Goal: Information Seeking & Learning: Learn about a topic

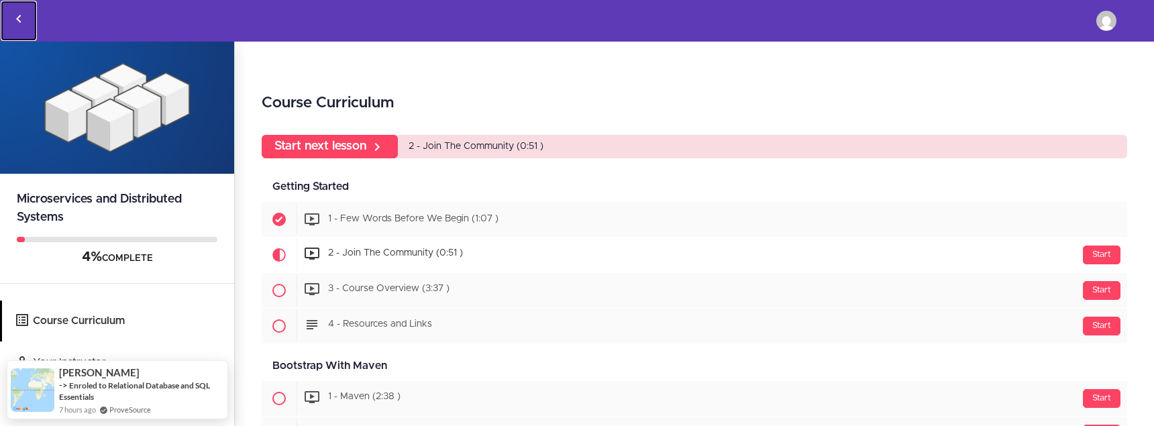
click at [15, 16] on icon "Back to courses" at bounding box center [19, 19] width 16 height 16
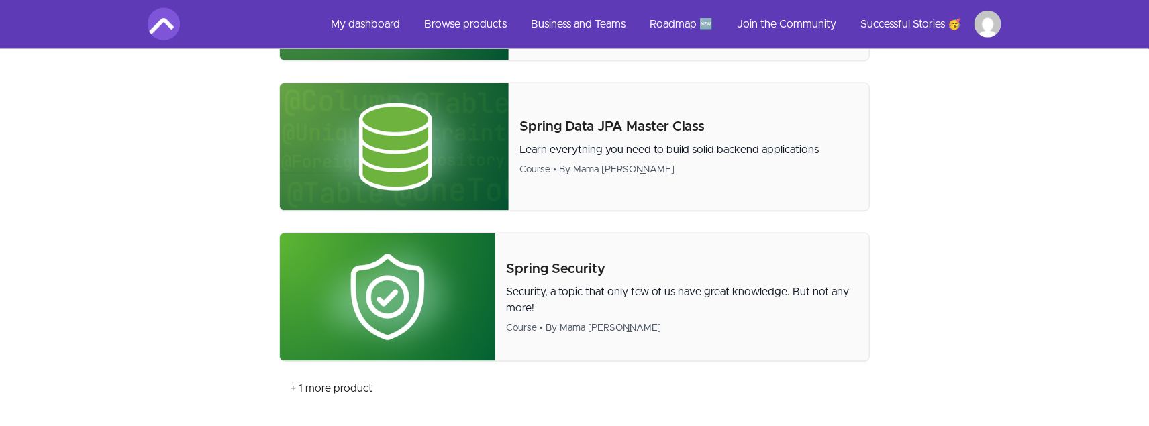
scroll to position [738, 0]
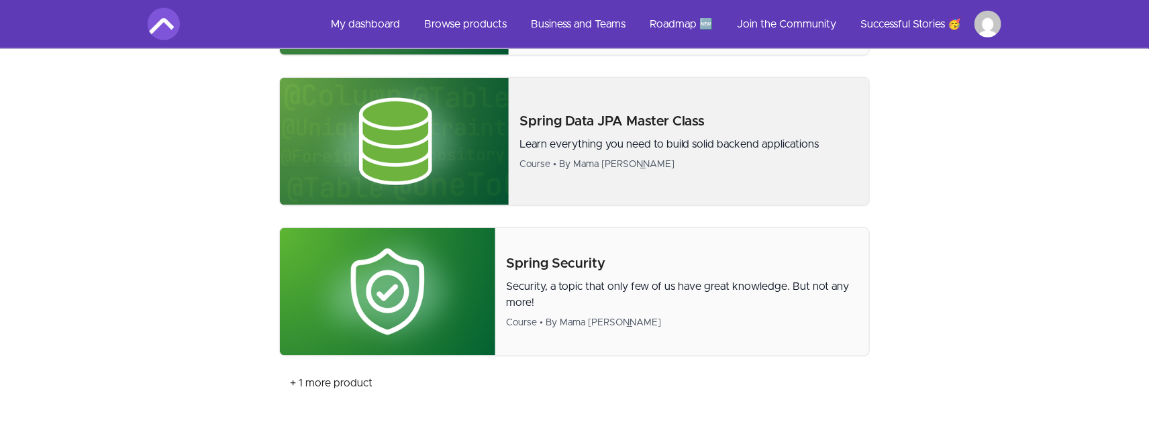
click at [632, 123] on p "Spring Data JPA Master Class" at bounding box center [688, 121] width 339 height 19
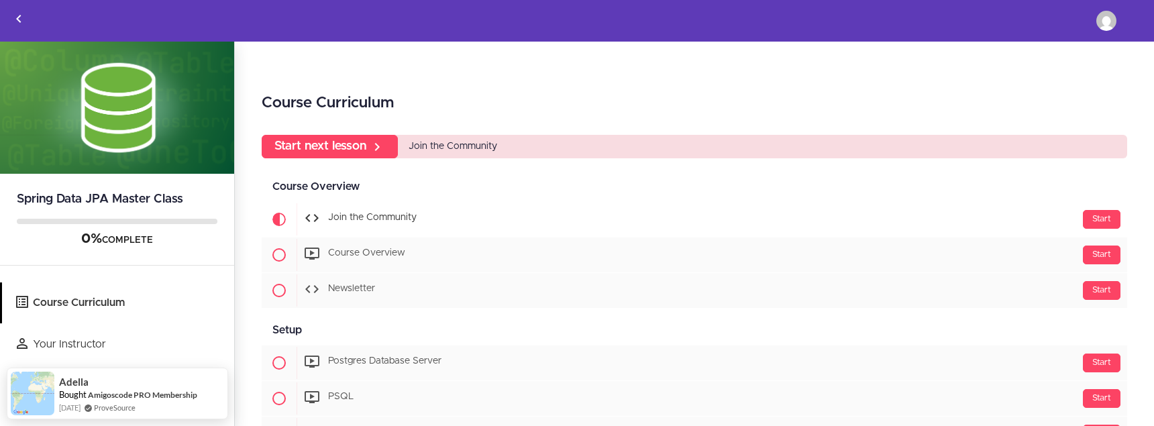
click at [578, 71] on div "Course Curriculum Start next lesson Join the Community Course Overview Availabl…" at bounding box center [694, 235] width 919 height 386
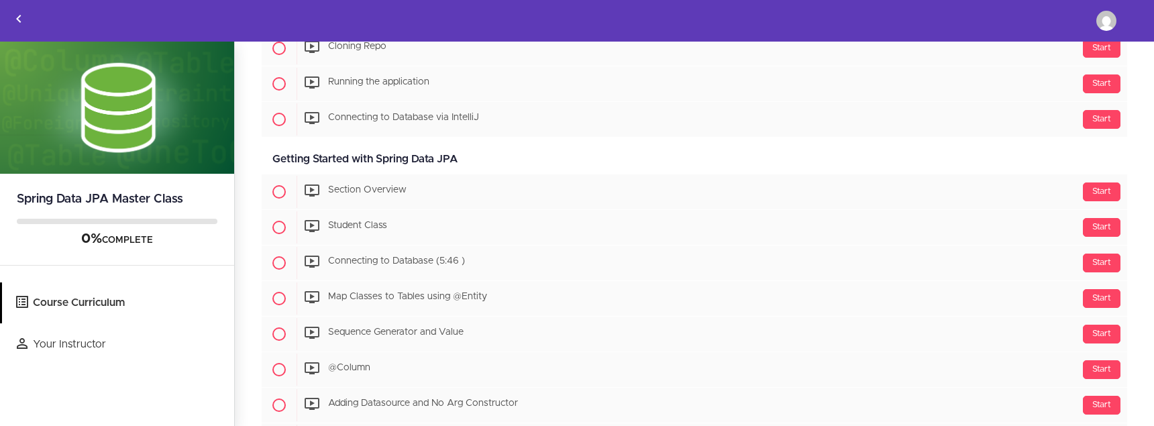
scroll to position [470, 0]
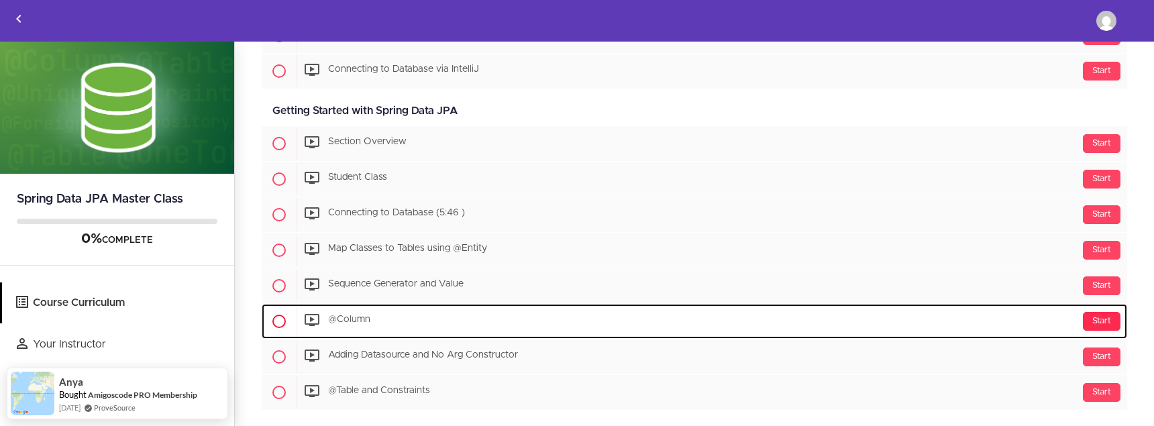
click at [1090, 319] on div "Start" at bounding box center [1102, 321] width 38 height 19
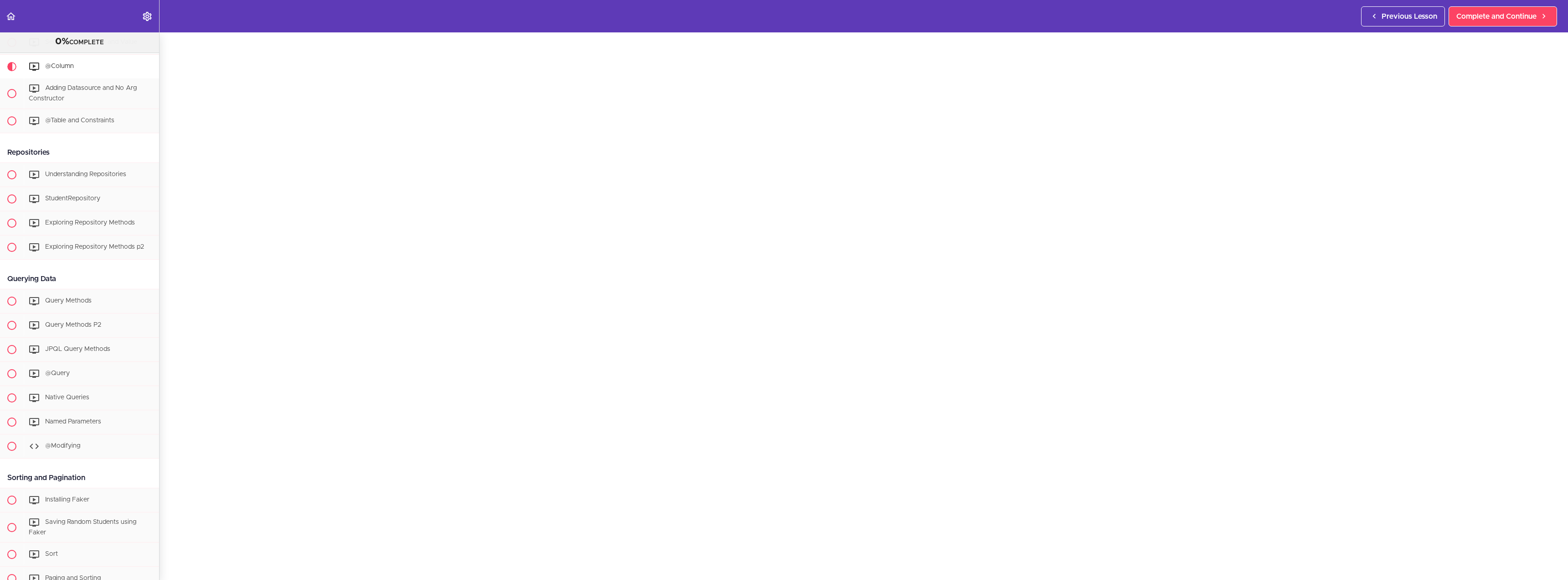
scroll to position [182, 0]
